Goal: Task Accomplishment & Management: Manage account settings

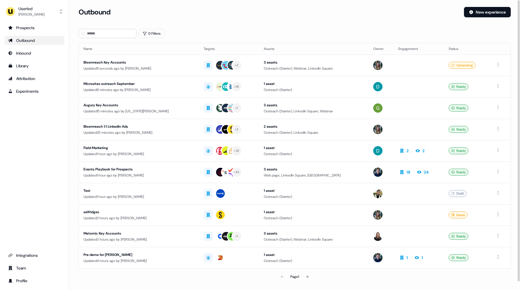
click at [224, 21] on div "Outbound New experience" at bounding box center [295, 15] width 432 height 17
drag, startPoint x: 61, startPoint y: 163, endPoint x: 84, endPoint y: 124, distance: 45.1
click at [59, 163] on div "Prospects Outbound Inbound Library Attribution Experiments Integrations Team Pr…" at bounding box center [35, 154] width 60 height 262
click at [270, 11] on div "Outbound" at bounding box center [269, 12] width 381 height 10
drag, startPoint x: 32, startPoint y: 167, endPoint x: 33, endPoint y: 156, distance: 11.9
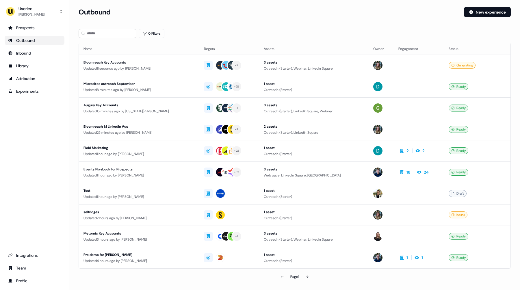
click at [32, 164] on div "Prospects Outbound Inbound Library Attribution Experiments Integrations Team Pr…" at bounding box center [35, 154] width 60 height 262
click at [37, 15] on div "[PERSON_NAME]" at bounding box center [31, 15] width 26 height 6
drag, startPoint x: 254, startPoint y: 27, endPoint x: 240, endPoint y: 29, distance: 14.4
click at [254, 27] on div "Userled [PERSON_NAME] Impersonate (Admin) Help documentation Feedback Logout Pr…" at bounding box center [260, 145] width 520 height 290
click at [14, 13] on img "side nav menu" at bounding box center [10, 11] width 9 height 9
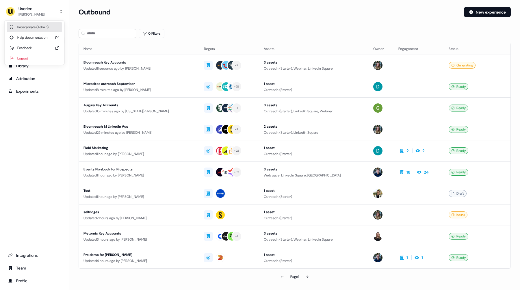
click at [36, 23] on div "Impersonate (Admin)" at bounding box center [34, 27] width 55 height 10
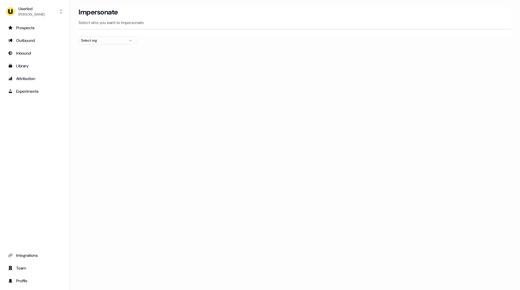
click at [95, 41] on div "Select org" at bounding box center [102, 41] width 43 height 6
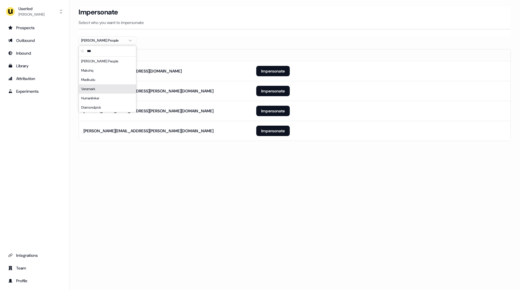
type input "***"
drag, startPoint x: 188, startPoint y: 164, endPoint x: 210, endPoint y: 159, distance: 22.1
click at [188, 163] on div "Loading... Impersonate Select who you want to impersonate [PERSON_NAME] People …" at bounding box center [294, 145] width 451 height 290
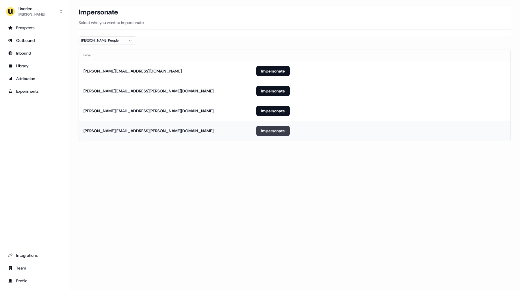
click at [266, 132] on button "Impersonate" at bounding box center [273, 131] width 34 height 10
